Goal: Task Accomplishment & Management: Manage account settings

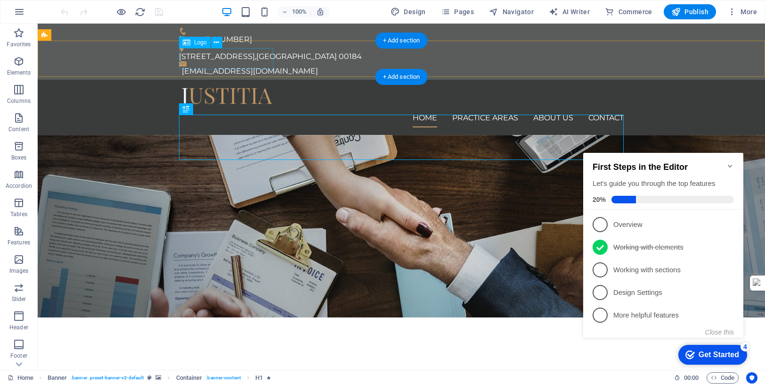
click at [235, 87] on div at bounding box center [401, 97] width 445 height 21
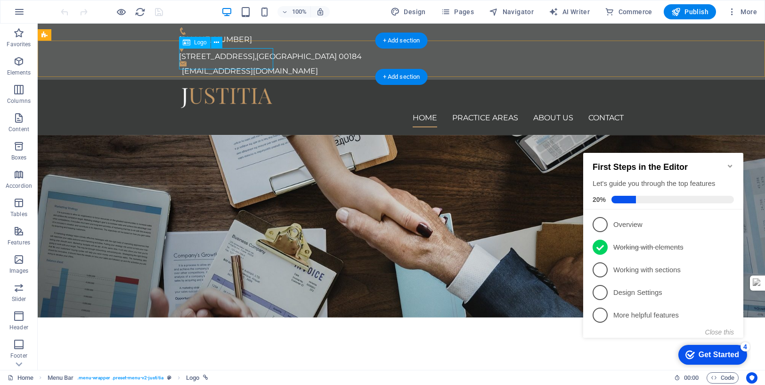
click at [214, 87] on div at bounding box center [401, 97] width 445 height 21
select select "px"
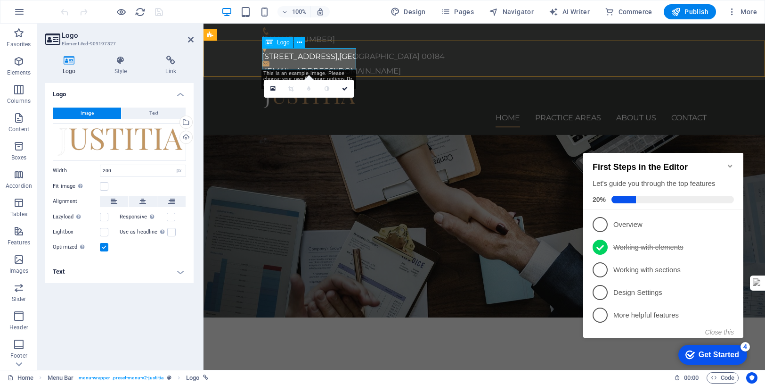
click at [326, 87] on div at bounding box center [484, 97] width 445 height 21
click at [122, 147] on div "Drag files here, click to choose files or select files from Files or our free s…" at bounding box center [119, 142] width 133 height 38
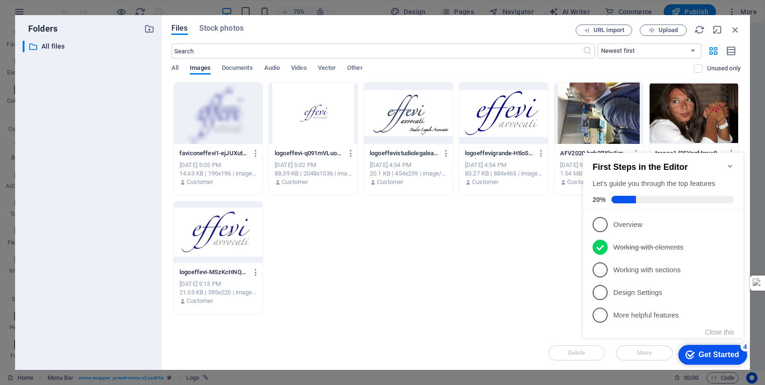
click at [521, 115] on div at bounding box center [504, 112] width 89 height 61
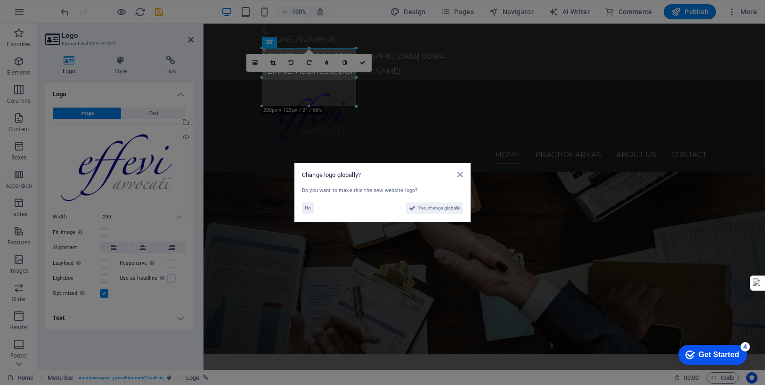
click at [505, 98] on aside "Change logo globally? Do you want to make this the new website logo? No Yes, ch…" at bounding box center [382, 192] width 765 height 385
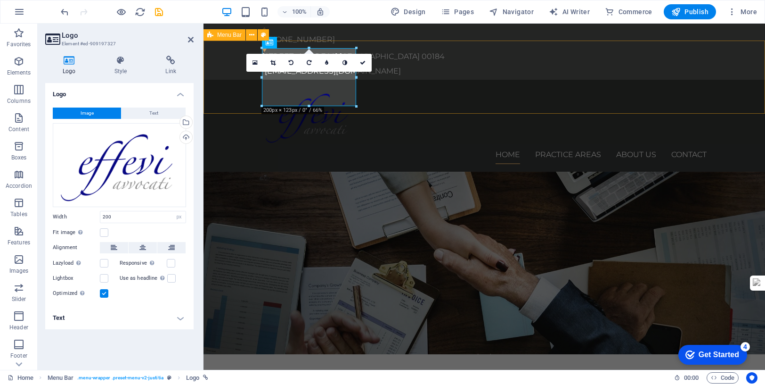
click at [449, 97] on div "Home Practice Areas About us Contact" at bounding box center [485, 126] width 562 height 92
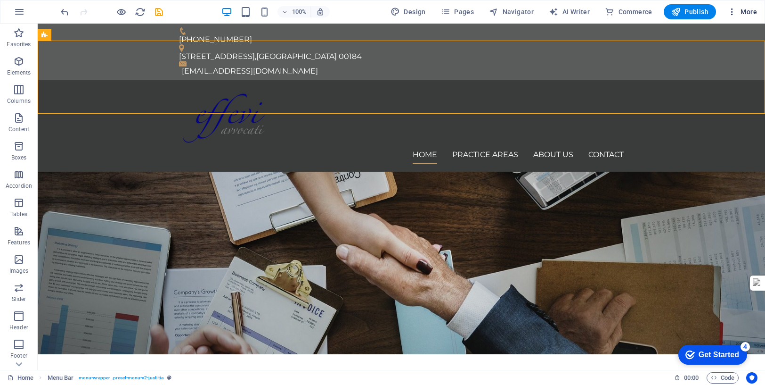
click at [748, 11] on span "More" at bounding box center [743, 11] width 30 height 9
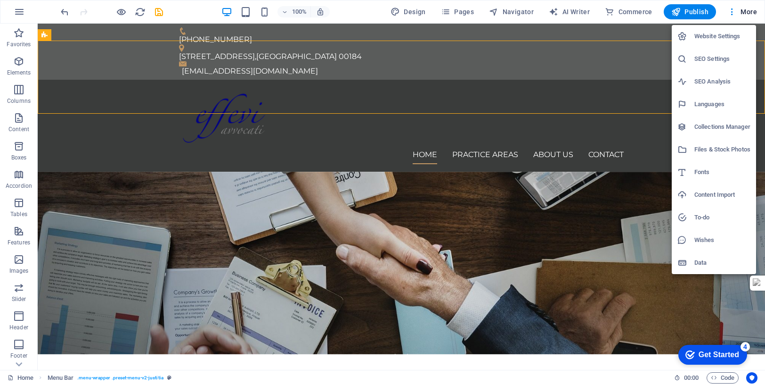
click at [726, 37] on h6 "Website Settings" at bounding box center [723, 36] width 56 height 11
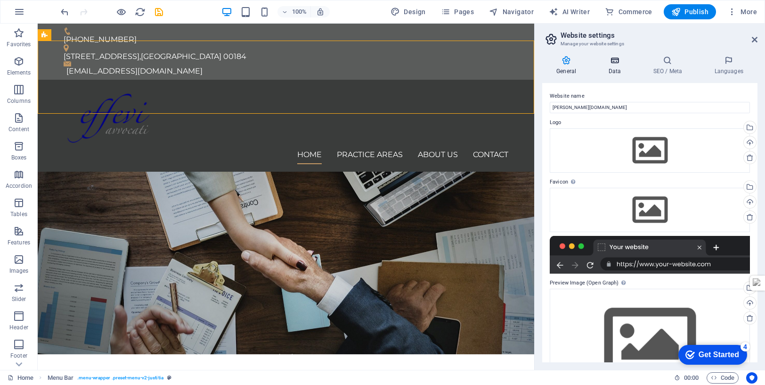
click at [616, 60] on icon at bounding box center [614, 60] width 41 height 9
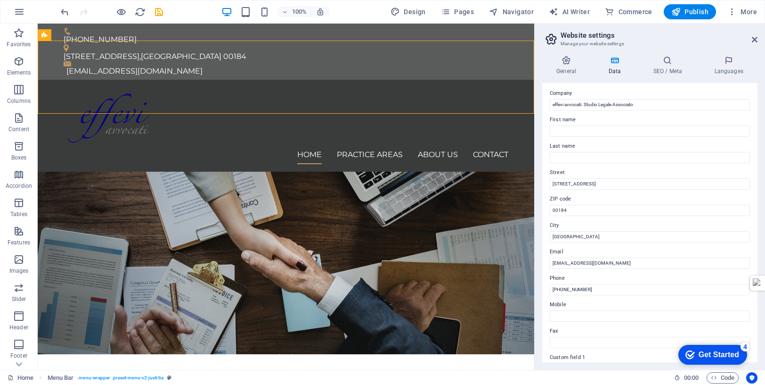
scroll to position [19, 0]
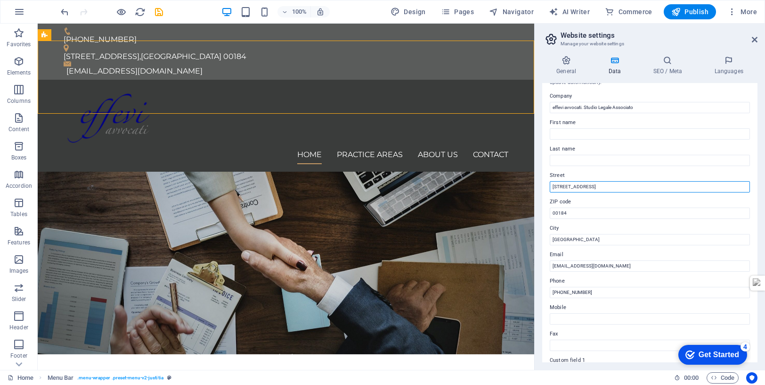
drag, startPoint x: 595, startPoint y: 187, endPoint x: 544, endPoint y: 184, distance: 51.0
click at [544, 184] on div "Contact data for this website. This can be used everywhere on the website and w…" at bounding box center [650, 222] width 215 height 279
type input "Centro Direzionale IS F3"
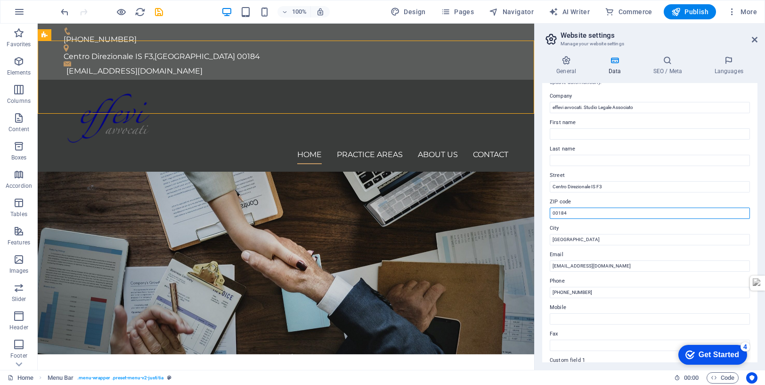
click at [569, 214] on input "00184" at bounding box center [650, 212] width 200 height 11
drag, startPoint x: 571, startPoint y: 214, endPoint x: 547, endPoint y: 213, distance: 24.1
click at [547, 213] on div "Contact data for this website. This can be used everywhere on the website and w…" at bounding box center [650, 222] width 215 height 279
type input "80143"
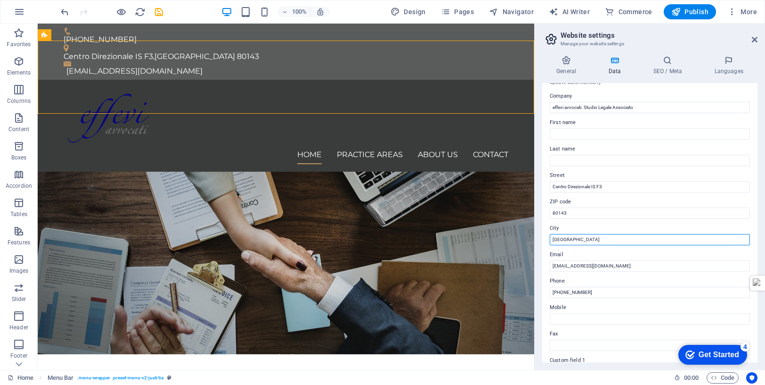
click at [583, 242] on input "Roma" at bounding box center [650, 239] width 200 height 11
drag, startPoint x: 583, startPoint y: 242, endPoint x: 537, endPoint y: 238, distance: 45.4
click at [537, 238] on div "General Data SEO / Meta Languages Website name strange-goldwasser.185-152-252-8…" at bounding box center [650, 208] width 230 height 321
click at [559, 239] on input "NApoli" at bounding box center [650, 239] width 200 height 11
type input "[GEOGRAPHIC_DATA]"
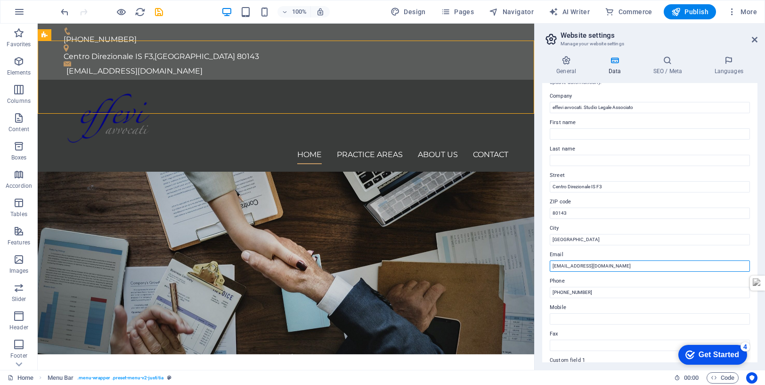
click at [562, 267] on input "info@effeviavvocati.com" at bounding box center [650, 265] width 200 height 11
type input "mail@effeviavvocati.com"
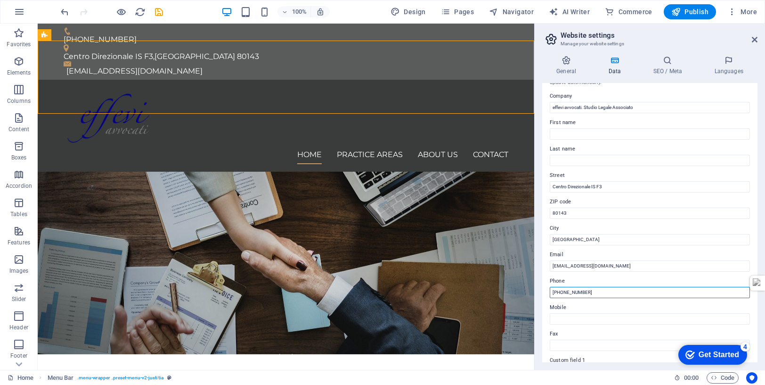
drag, startPoint x: 568, startPoint y: 294, endPoint x: 575, endPoint y: 292, distance: 6.7
click at [568, 294] on input "+39 06 1234567" at bounding box center [650, 292] width 200 height 11
click at [596, 289] on input "+39 06 1234567" at bounding box center [650, 292] width 200 height 11
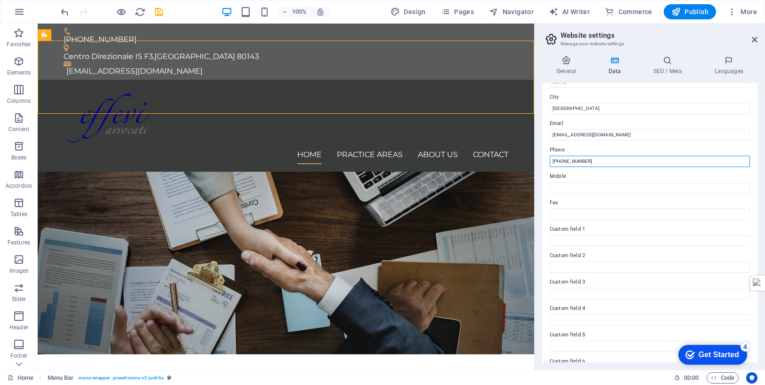
scroll to position [174, 0]
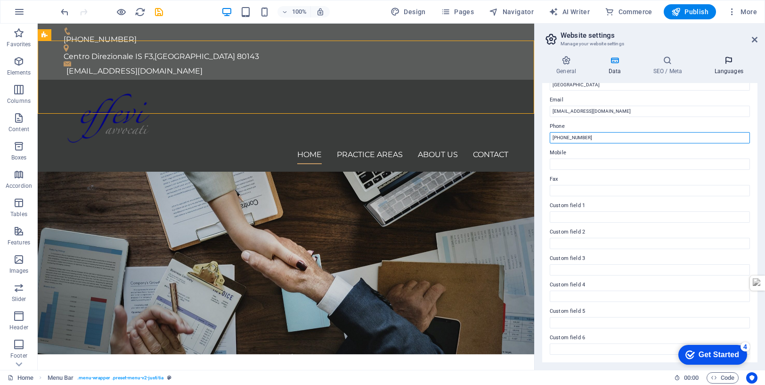
type input "[PHONE_NUMBER]"
click at [730, 70] on h4 "Languages" at bounding box center [729, 66] width 58 height 20
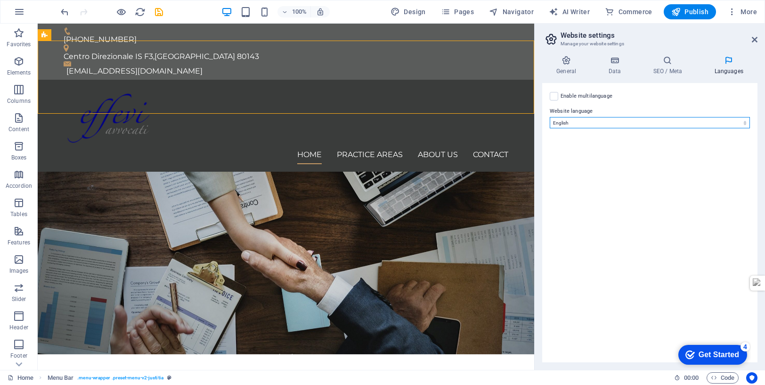
click at [570, 123] on select "Abkhazian Afar Afrikaans Akan Albanian Amharic Arabic Aragonese Armenian Assame…" at bounding box center [650, 122] width 200 height 11
select select "76"
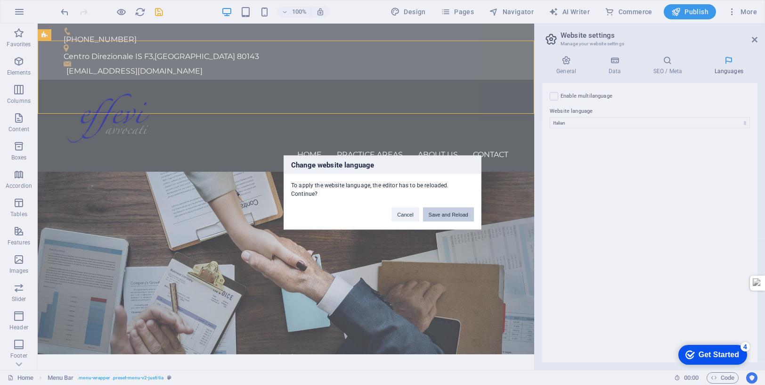
click at [448, 216] on button "Save and Reload" at bounding box center [448, 214] width 51 height 14
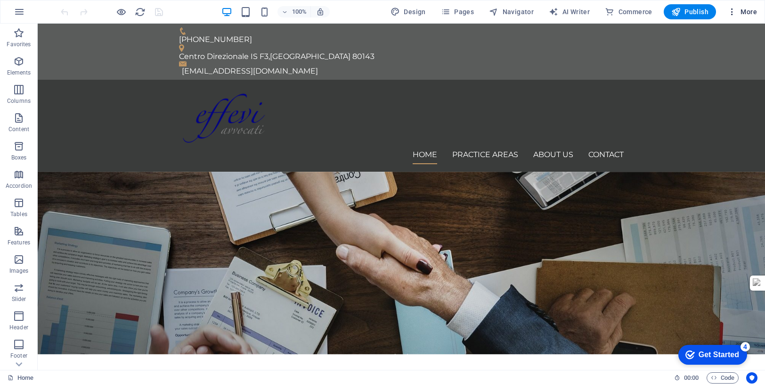
click at [749, 11] on span "More" at bounding box center [743, 11] width 30 height 9
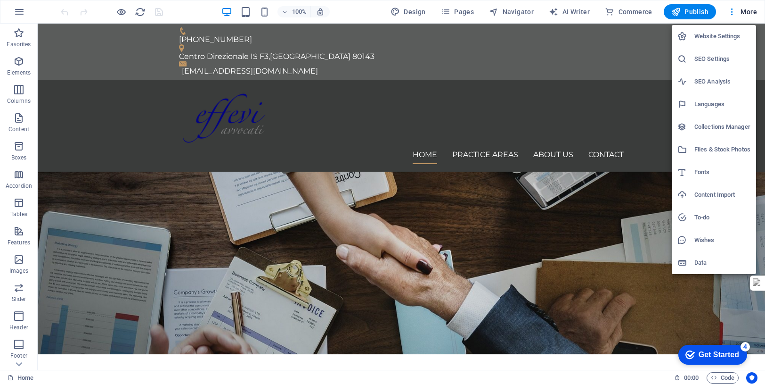
click at [716, 33] on h6 "Website Settings" at bounding box center [723, 36] width 56 height 11
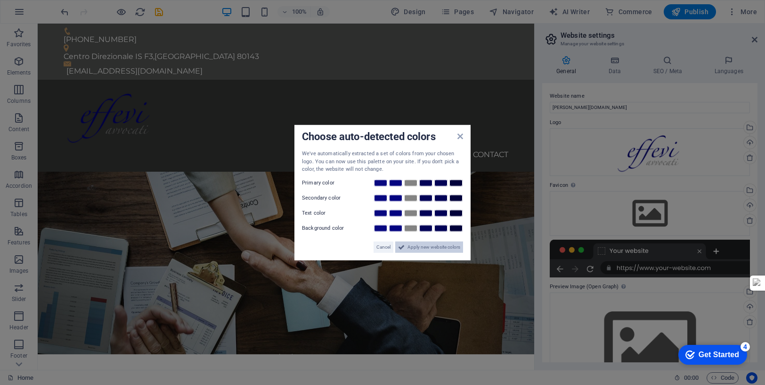
click at [444, 248] on span "Apply new website colors" at bounding box center [434, 246] width 53 height 11
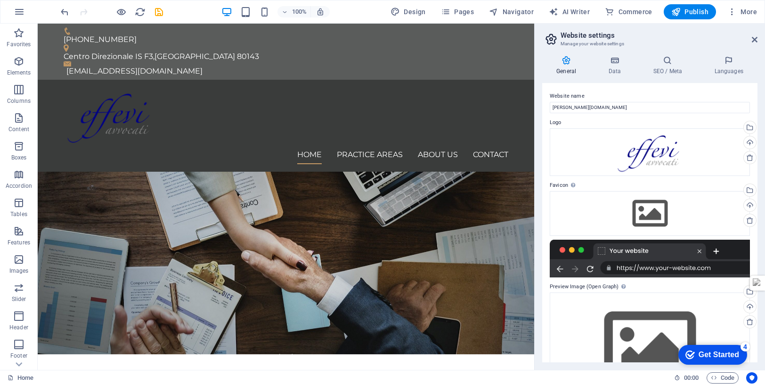
click at [565, 61] on icon at bounding box center [567, 60] width 48 height 9
click at [568, 61] on icon at bounding box center [567, 60] width 48 height 9
click at [616, 62] on icon at bounding box center [614, 60] width 41 height 9
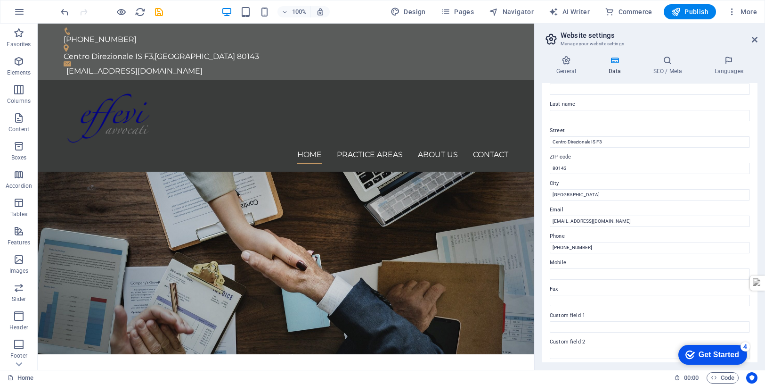
scroll to position [66, 0]
click at [609, 221] on input "mail@effeviavvocati.com" at bounding box center [650, 219] width 200 height 11
type input "[EMAIL_ADDRESS][DOMAIN_NAME]"
click at [667, 206] on label "Email" at bounding box center [650, 208] width 200 height 11
click at [667, 214] on input "[EMAIL_ADDRESS][DOMAIN_NAME]" at bounding box center [650, 219] width 200 height 11
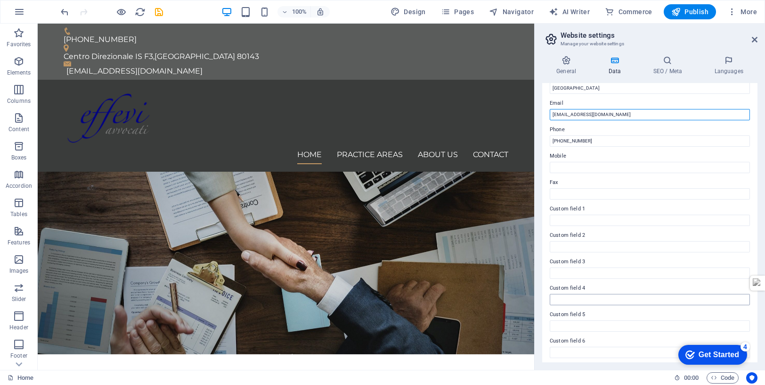
scroll to position [174, 0]
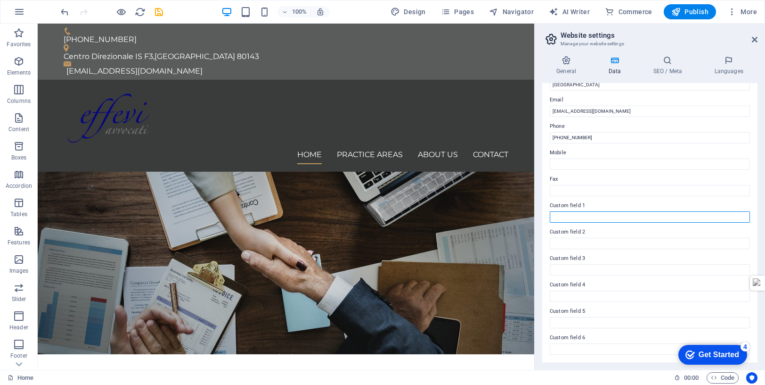
click at [597, 214] on input "Custom field 1" at bounding box center [650, 216] width 200 height 11
type input "CF111111111"
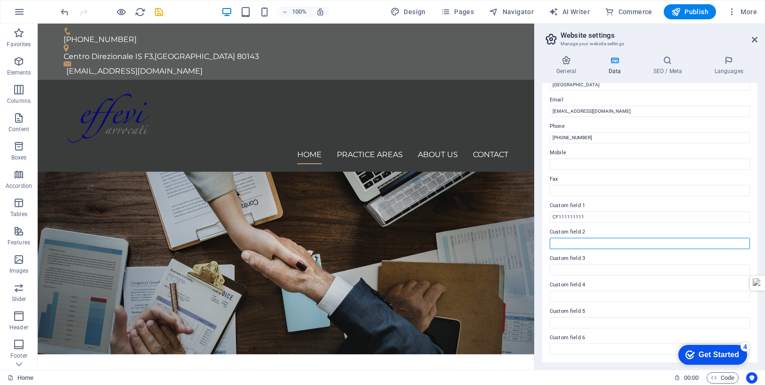
click at [585, 247] on input "Custom field 2" at bounding box center [650, 243] width 200 height 11
type input "CF222222222"
click at [572, 272] on input "Custom field 3" at bounding box center [650, 269] width 200 height 11
type input "CF33333333"
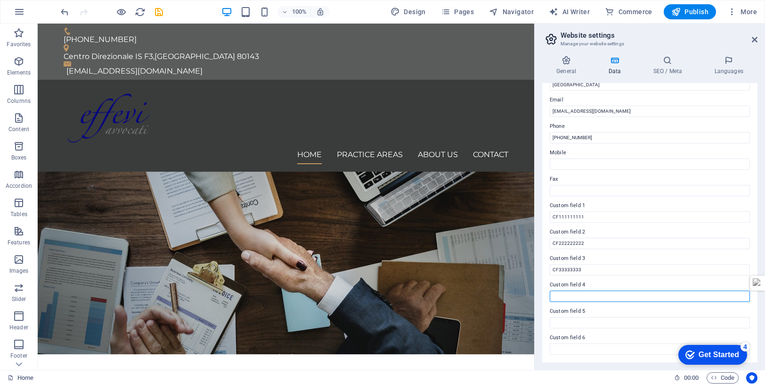
click at [572, 297] on input "Custom field 4" at bounding box center [650, 295] width 200 height 11
type input "CF4444444444"
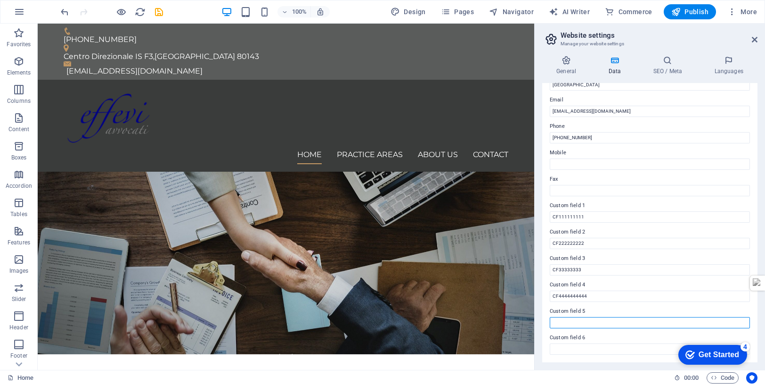
click at [565, 320] on input "Custom field 5" at bounding box center [650, 322] width 200 height 11
type input "CF555555555"
click at [584, 350] on input "Custom field 6" at bounding box center [650, 348] width 200 height 11
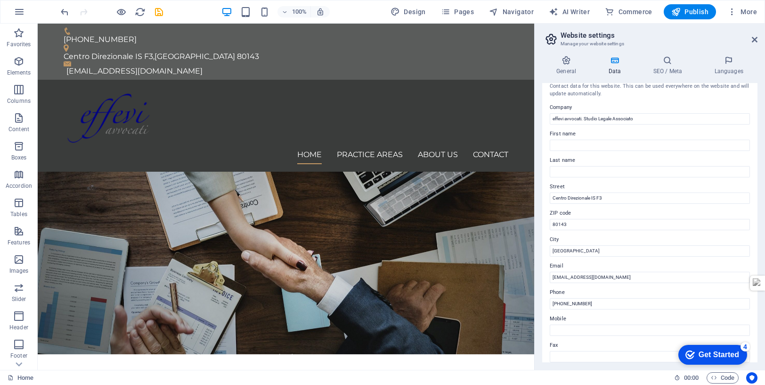
scroll to position [0, 0]
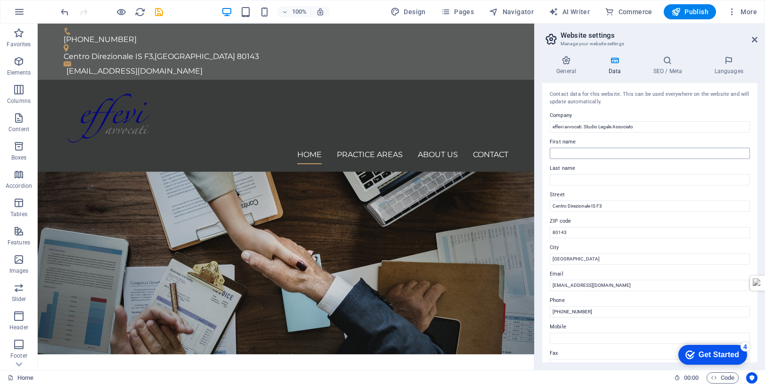
type input "CF666666666666"
click at [573, 153] on input "First name" at bounding box center [650, 153] width 200 height 11
type input "FIRST NAME"
click at [582, 183] on input "Last name" at bounding box center [650, 179] width 200 height 11
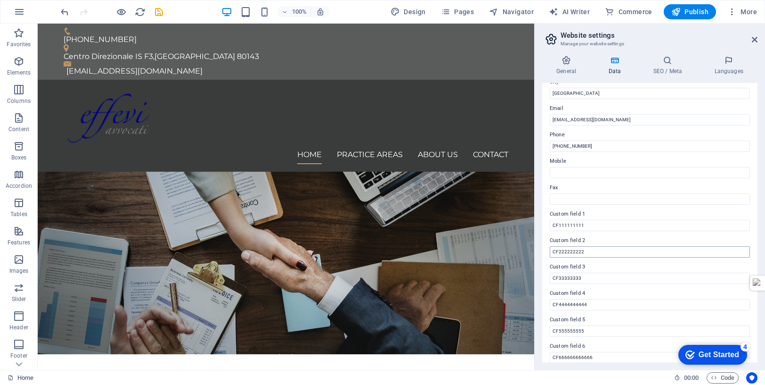
scroll to position [174, 0]
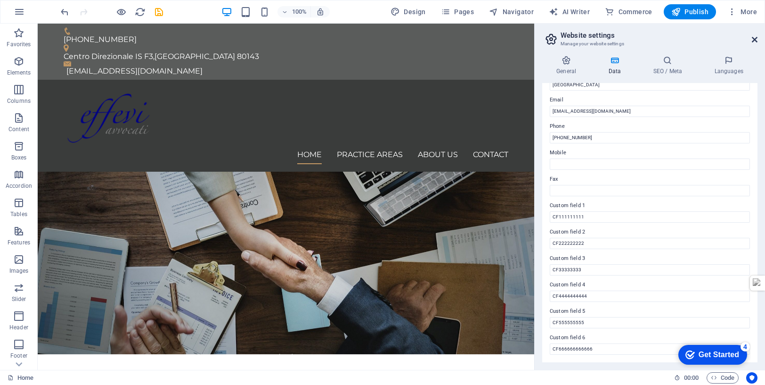
type input "LAST NAME"
click at [754, 40] on icon at bounding box center [755, 40] width 6 height 8
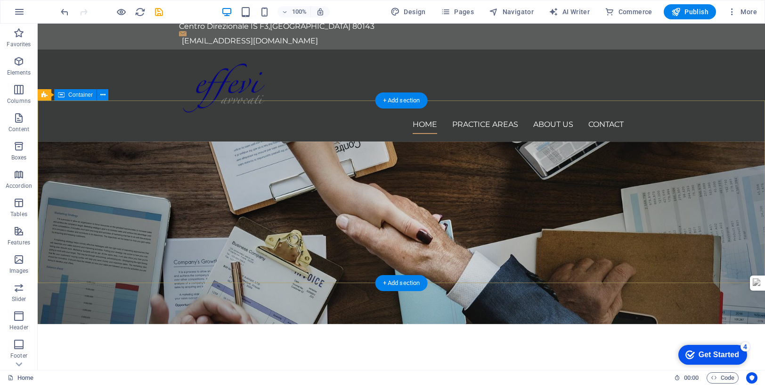
scroll to position [0, 0]
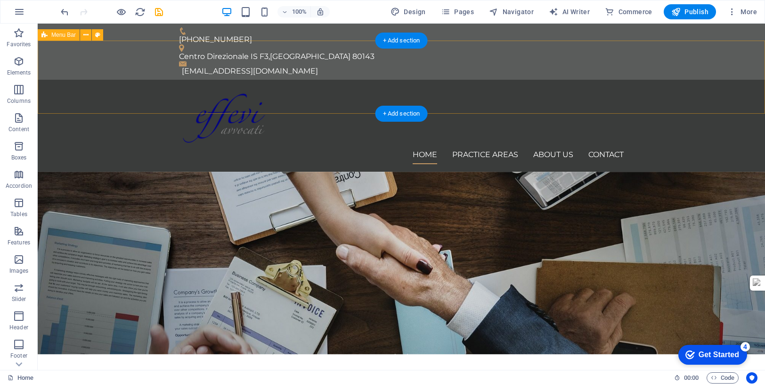
click at [716, 100] on div "Home Practice Areas About us Contact" at bounding box center [402, 126] width 728 height 92
select select "header"
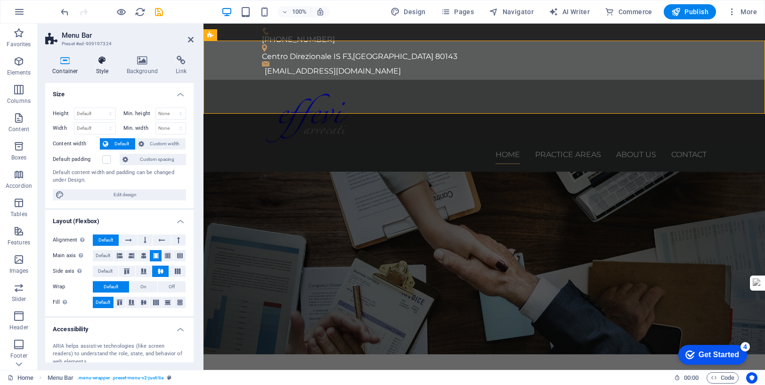
click at [103, 60] on icon at bounding box center [102, 60] width 27 height 9
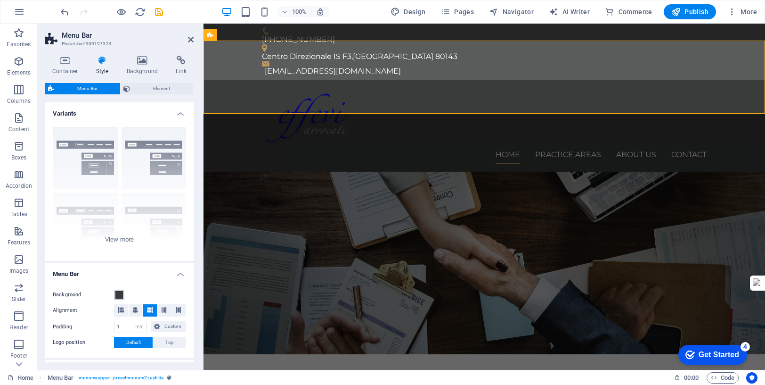
click at [123, 296] on button "Background" at bounding box center [119, 294] width 10 height 10
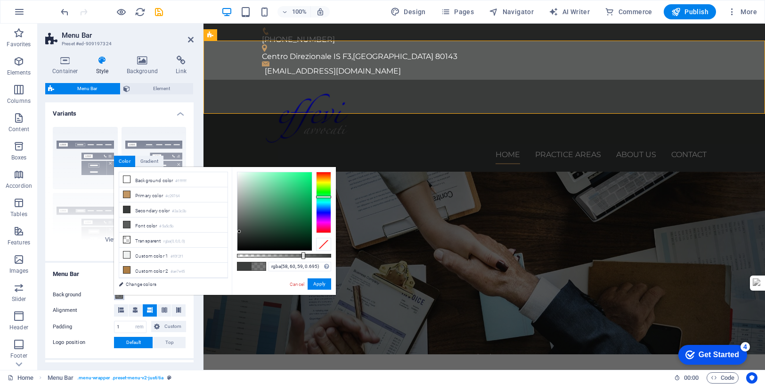
drag, startPoint x: 333, startPoint y: 256, endPoint x: 303, endPoint y: 257, distance: 30.2
click at [303, 257] on div at bounding box center [304, 255] width 4 height 7
click at [313, 280] on button "Apply" at bounding box center [320, 283] width 24 height 11
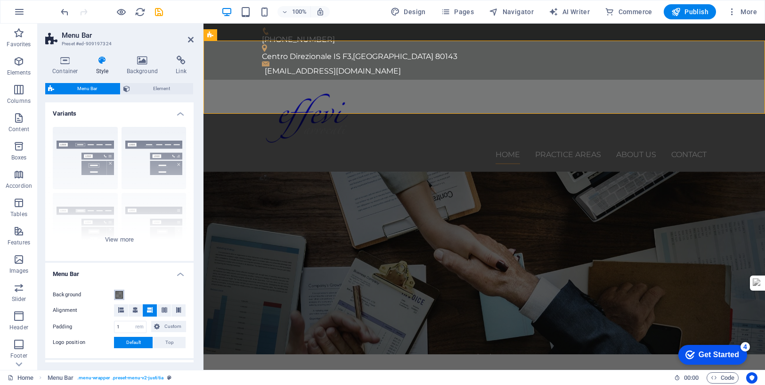
click at [120, 293] on span at bounding box center [119, 295] width 8 height 8
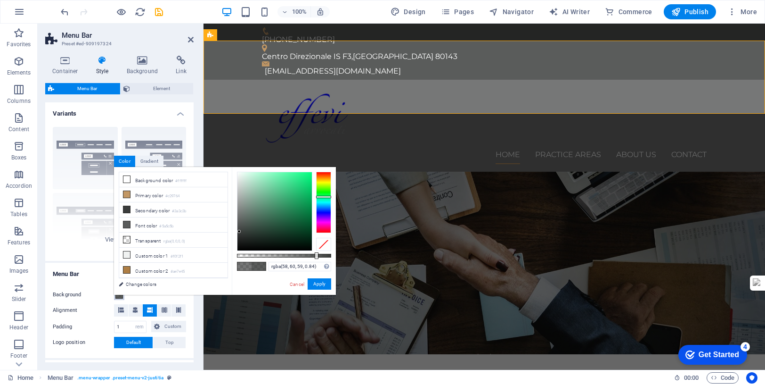
type input "rgba(58, 60, 59, 0.845)"
drag, startPoint x: 304, startPoint y: 258, endPoint x: 317, endPoint y: 257, distance: 12.7
click at [317, 257] on div at bounding box center [318, 255] width 4 height 7
click at [320, 283] on button "Apply" at bounding box center [320, 283] width 24 height 11
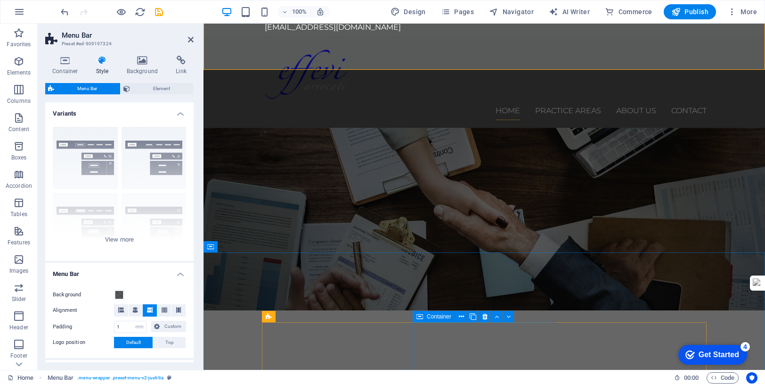
scroll to position [43, 0]
click at [700, 12] on span "Publish" at bounding box center [690, 11] width 37 height 9
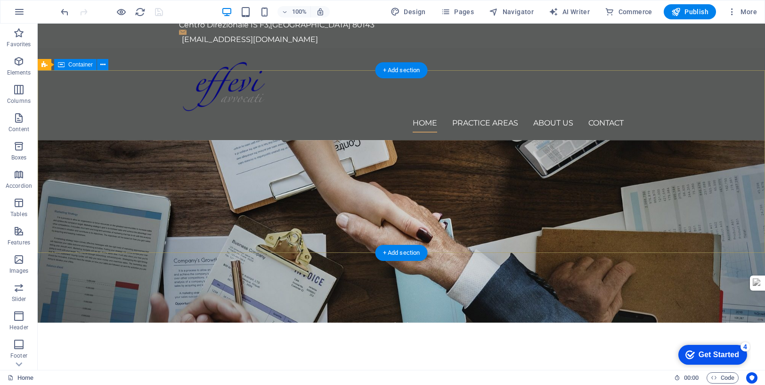
scroll to position [0, 0]
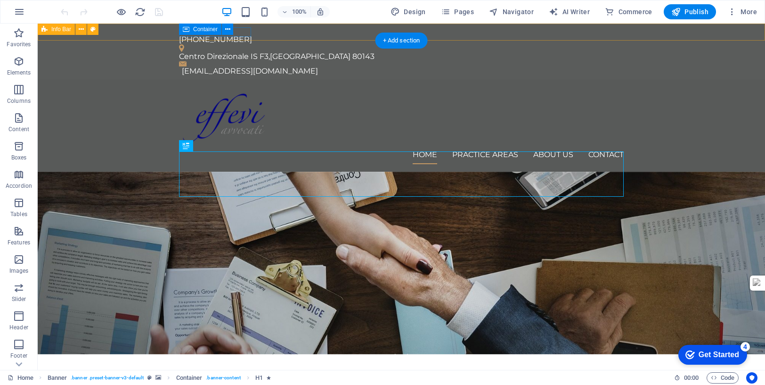
click at [714, 36] on div "[PHONE_NUMBER] Centro Direzionale IS F3 , [GEOGRAPHIC_DATA] 80143 [EMAIL_ADDRES…" at bounding box center [402, 52] width 728 height 56
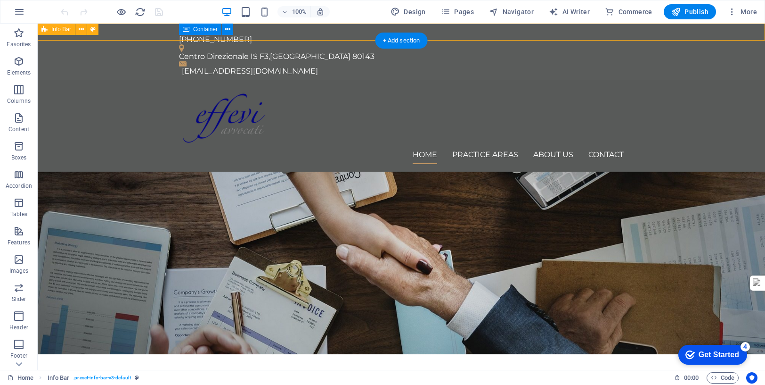
click at [713, 39] on div "[PHONE_NUMBER] Centro Direzionale IS F3 , [GEOGRAPHIC_DATA] 80143 [EMAIL_ADDRES…" at bounding box center [402, 52] width 728 height 56
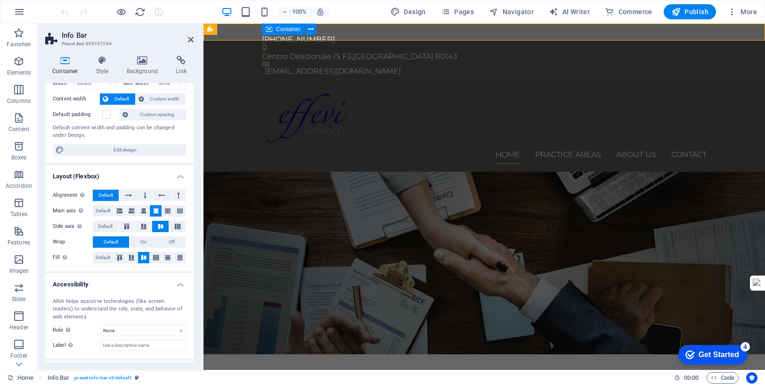
scroll to position [86, 0]
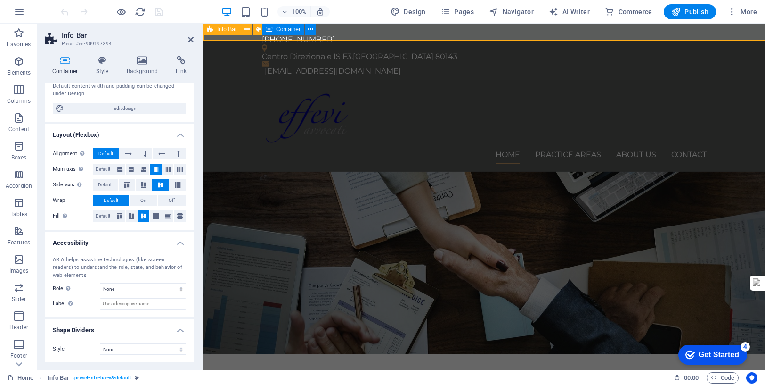
click at [232, 39] on div "[PHONE_NUMBER] Centro Direzionale IS F3 , [GEOGRAPHIC_DATA] 80143 [EMAIL_ADDRES…" at bounding box center [485, 52] width 562 height 56
click at [102, 59] on icon at bounding box center [102, 60] width 27 height 9
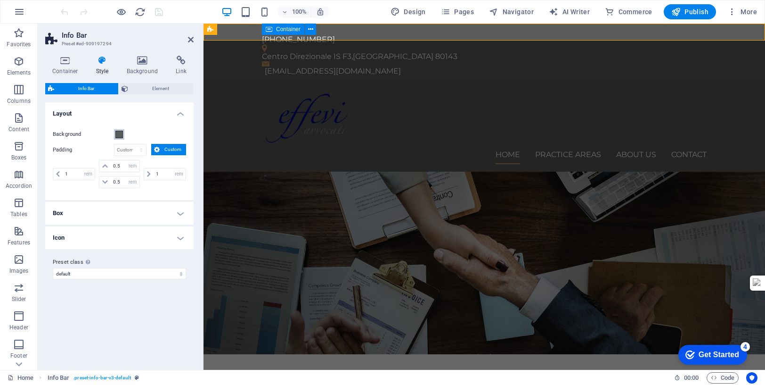
click at [122, 135] on span at bounding box center [119, 135] width 8 height 8
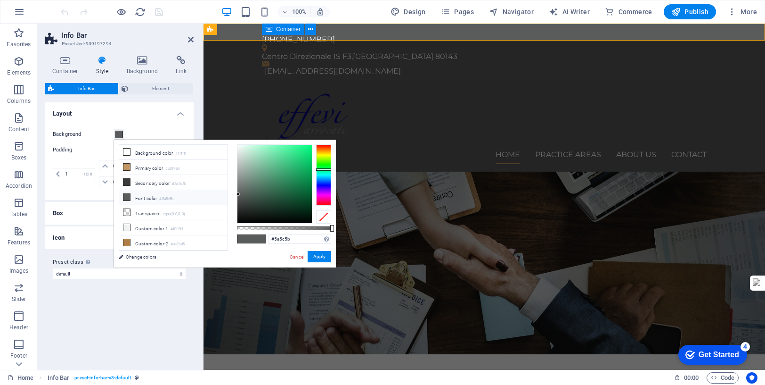
click at [145, 198] on li "Font color #5a5c5b" at bounding box center [173, 197] width 108 height 15
click at [326, 256] on button "Apply" at bounding box center [320, 256] width 24 height 11
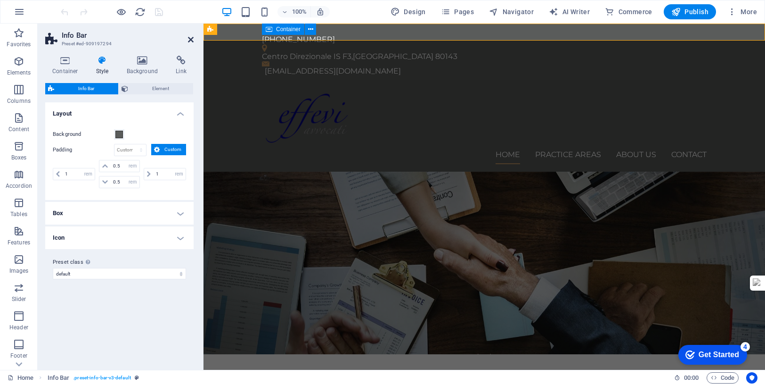
click at [191, 41] on icon at bounding box center [191, 40] width 6 height 8
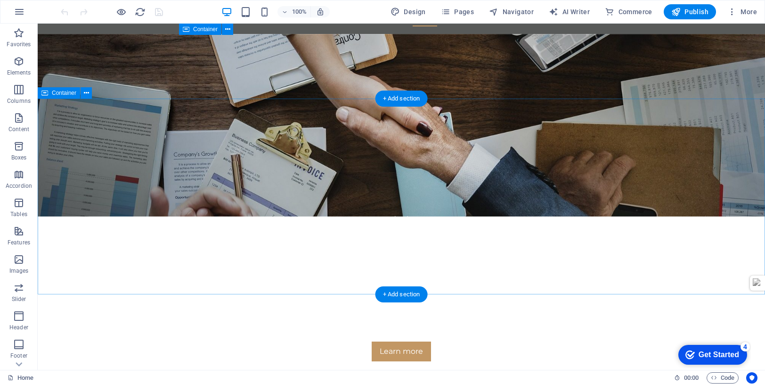
scroll to position [0, 0]
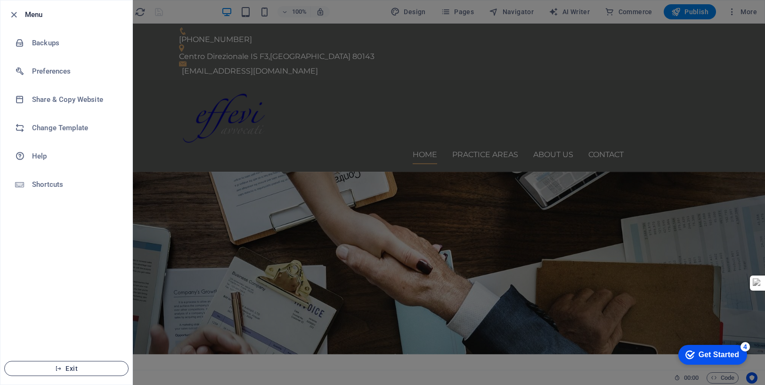
click at [74, 367] on span "Exit" at bounding box center [66, 368] width 108 height 8
click at [74, 370] on span "Exit" at bounding box center [66, 368] width 108 height 8
